Goal: Information Seeking & Learning: Learn about a topic

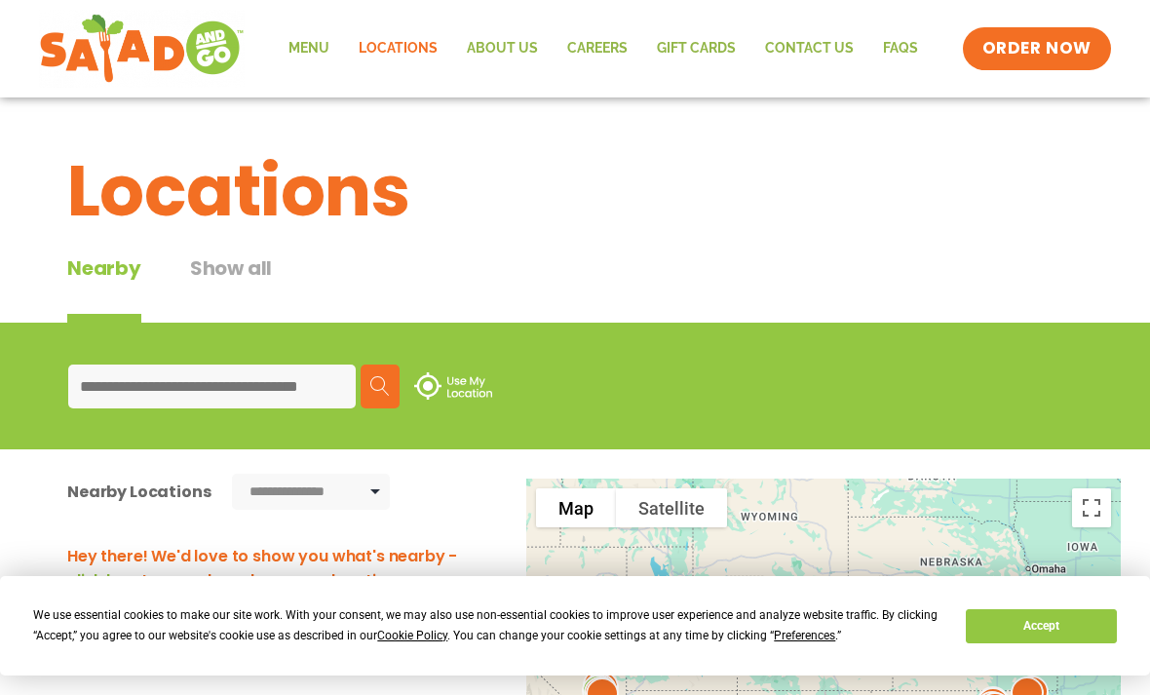
click at [896, 55] on link "FAQs" at bounding box center [901, 48] width 64 height 45
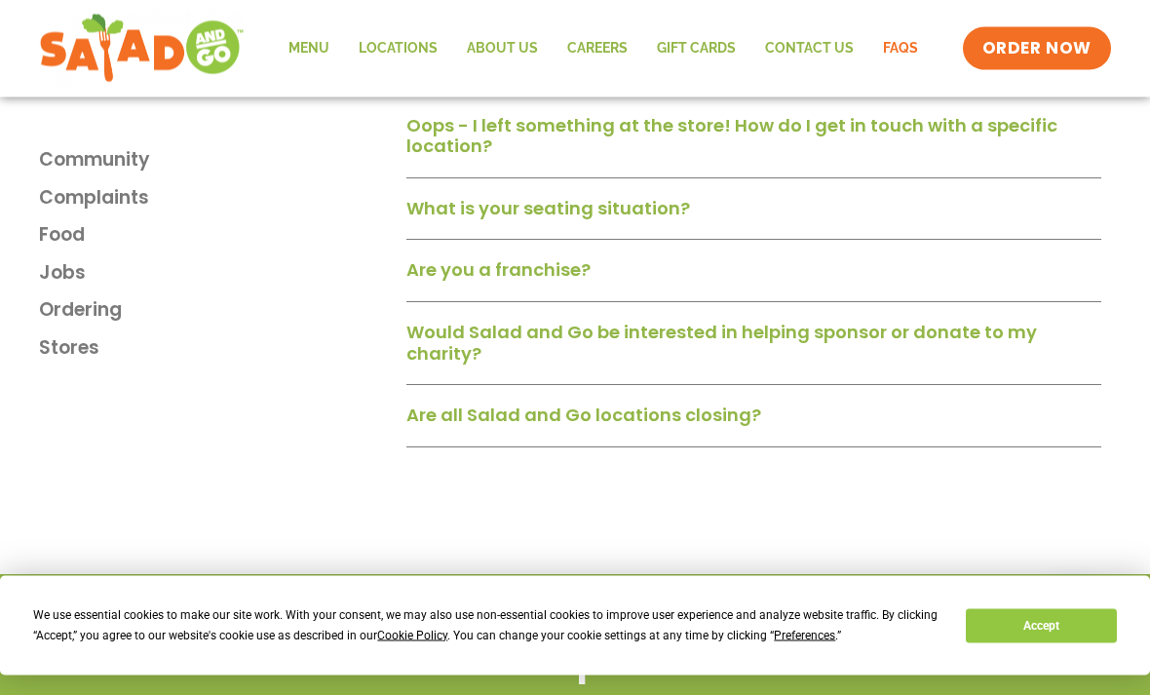
scroll to position [3100, 0]
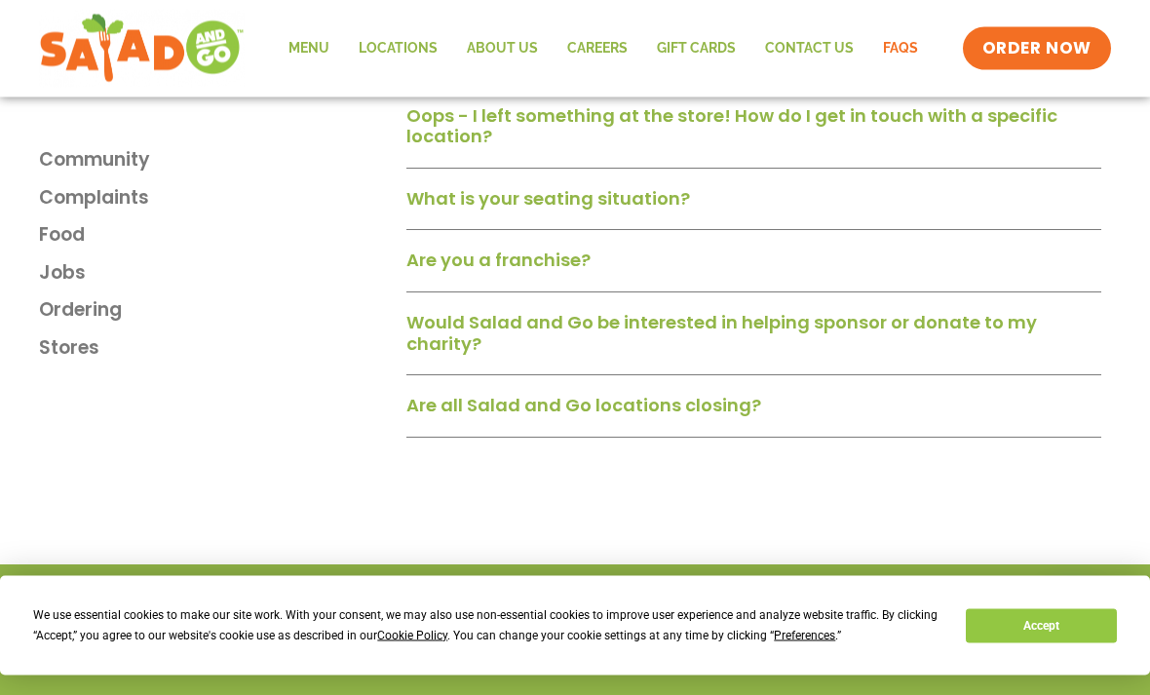
click at [808, 263] on div "Are you a franchise?" at bounding box center [754, 268] width 695 height 51
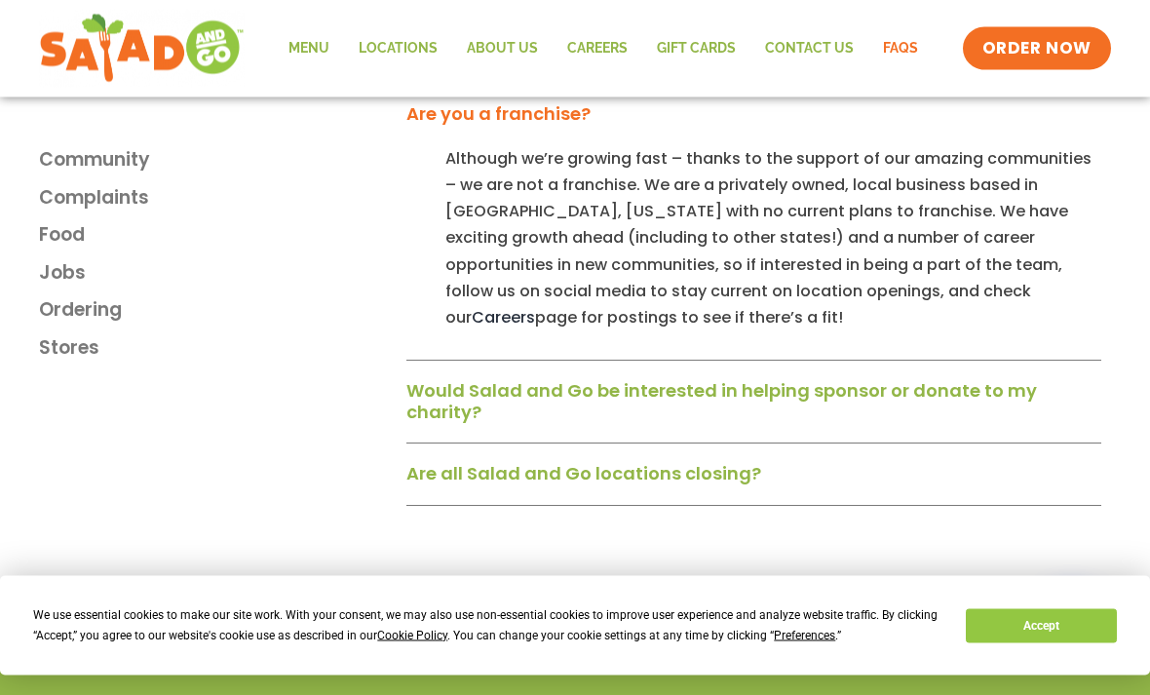
click at [751, 462] on link "Are all Salad and Go locations closing?" at bounding box center [584, 474] width 355 height 24
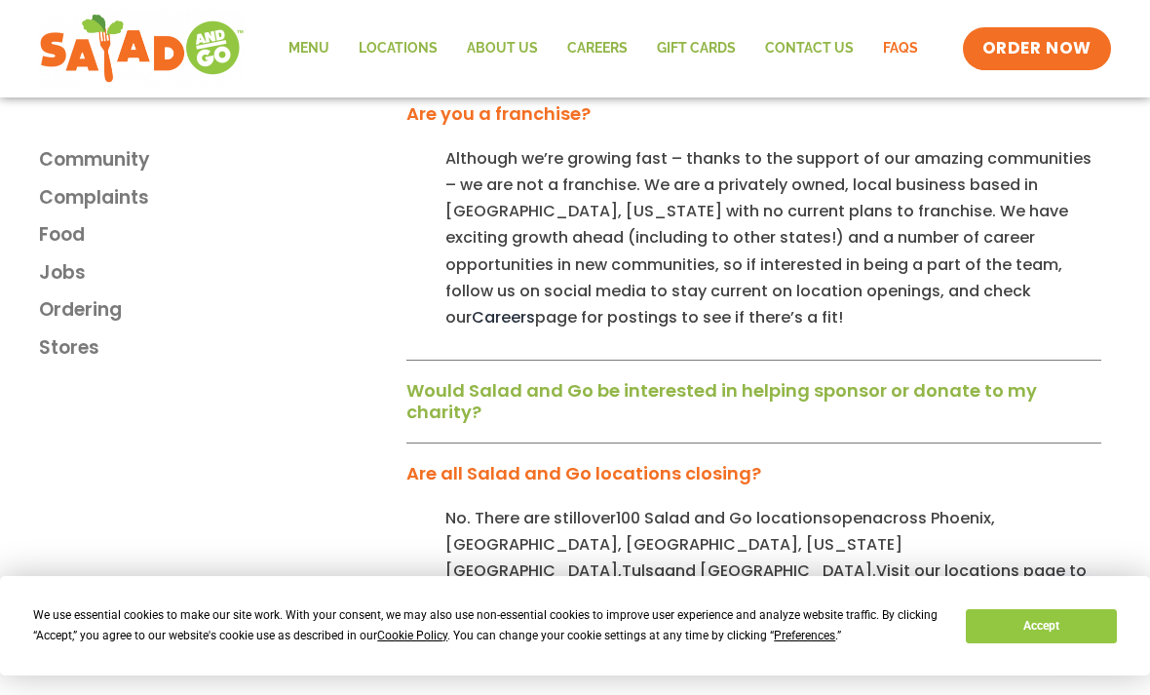
click at [520, 52] on link "About Us" at bounding box center [502, 48] width 100 height 45
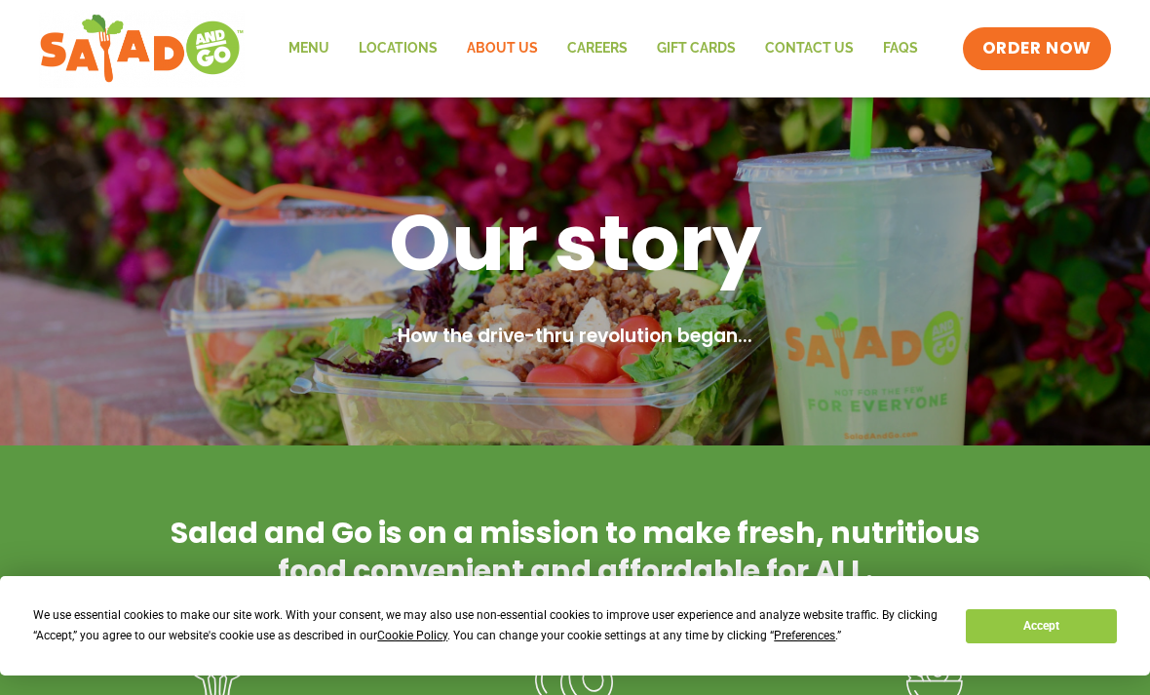
click at [611, 41] on link "Careers" at bounding box center [598, 48] width 90 height 45
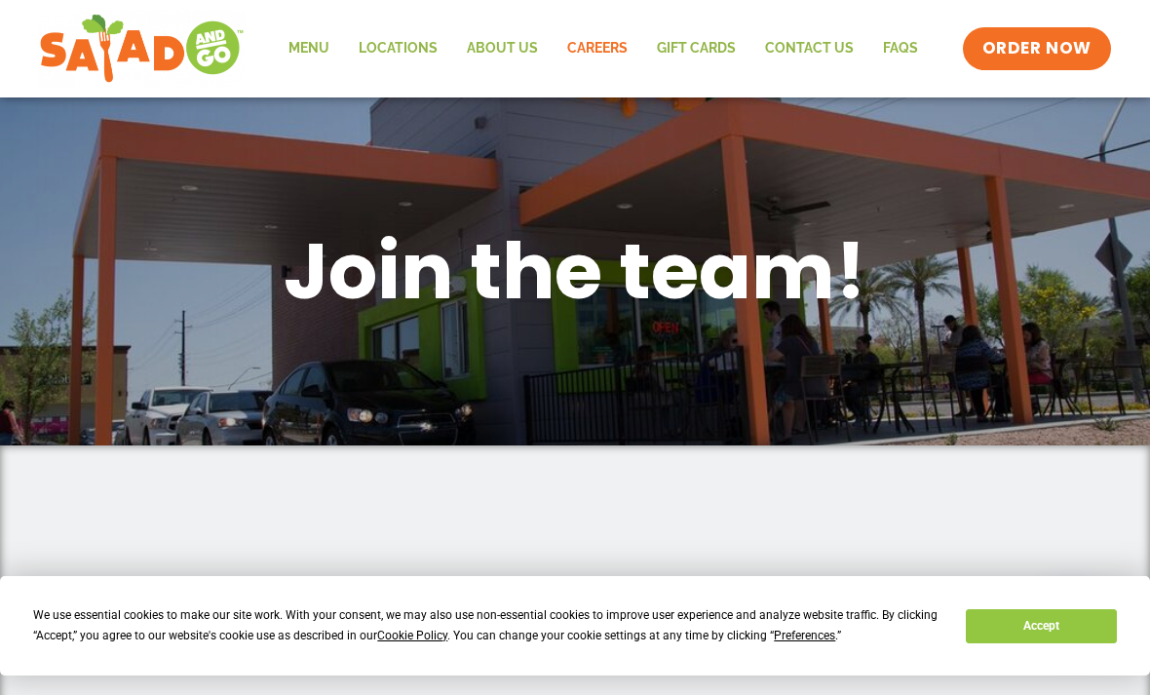
click at [310, 58] on link "Menu" at bounding box center [309, 48] width 70 height 45
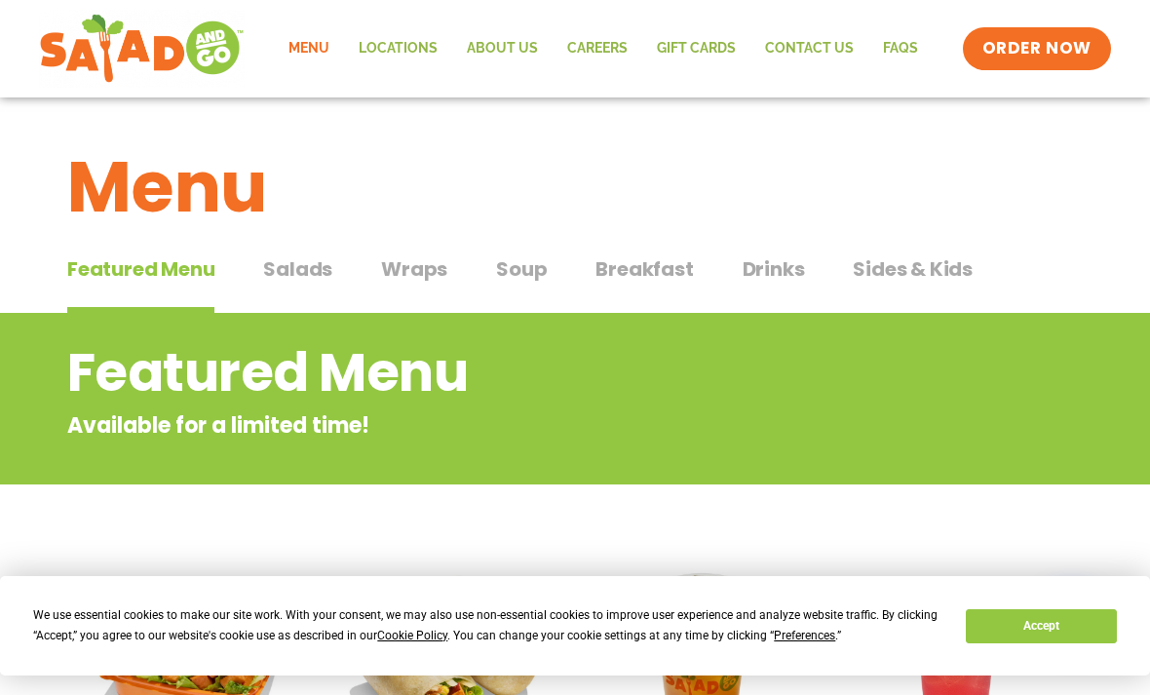
click at [309, 273] on span "Salads" at bounding box center [297, 268] width 69 height 29
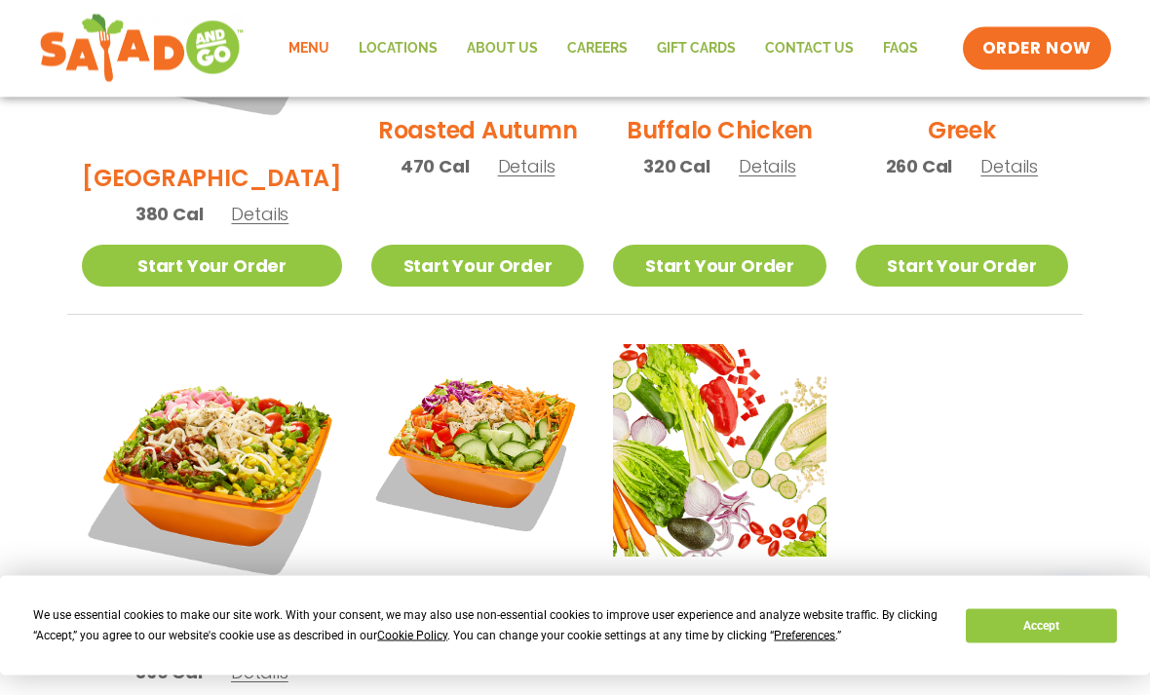
scroll to position [1254, 0]
click at [741, 245] on link "Start Your Order" at bounding box center [719, 266] width 213 height 42
